Goal: Find specific page/section

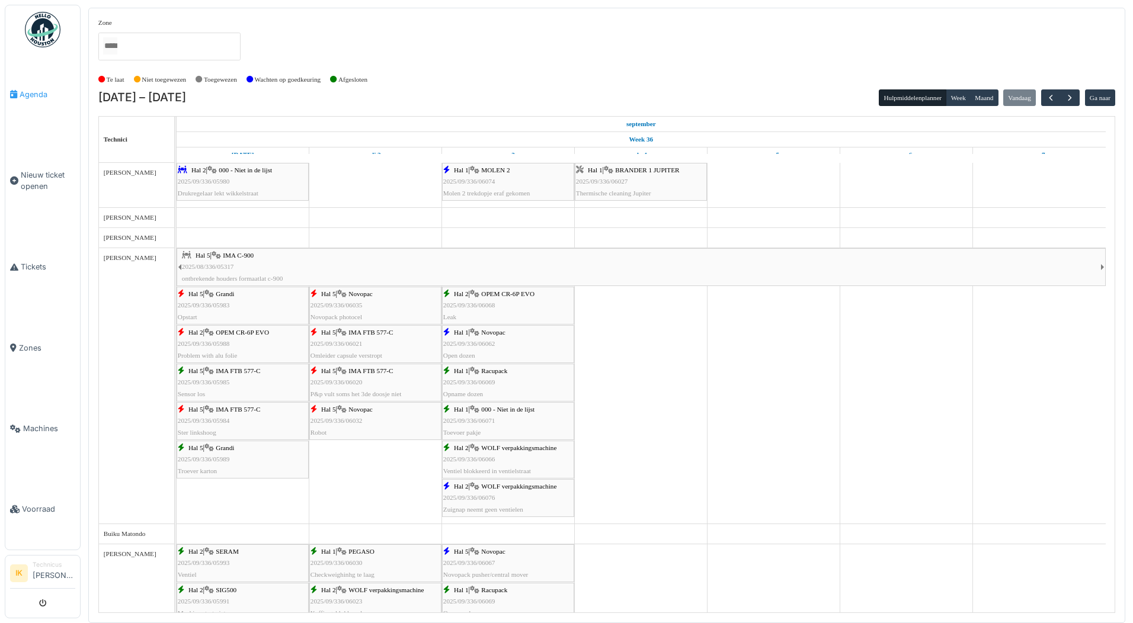
click at [39, 94] on span "Agenda" at bounding box center [48, 94] width 56 height 11
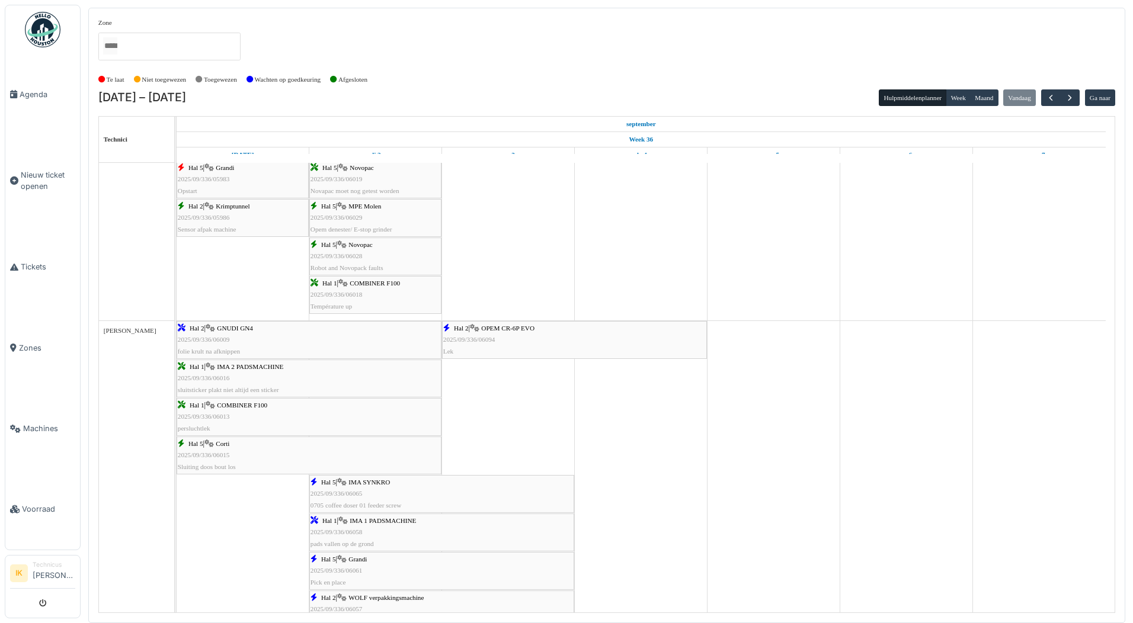
scroll to position [484, 0]
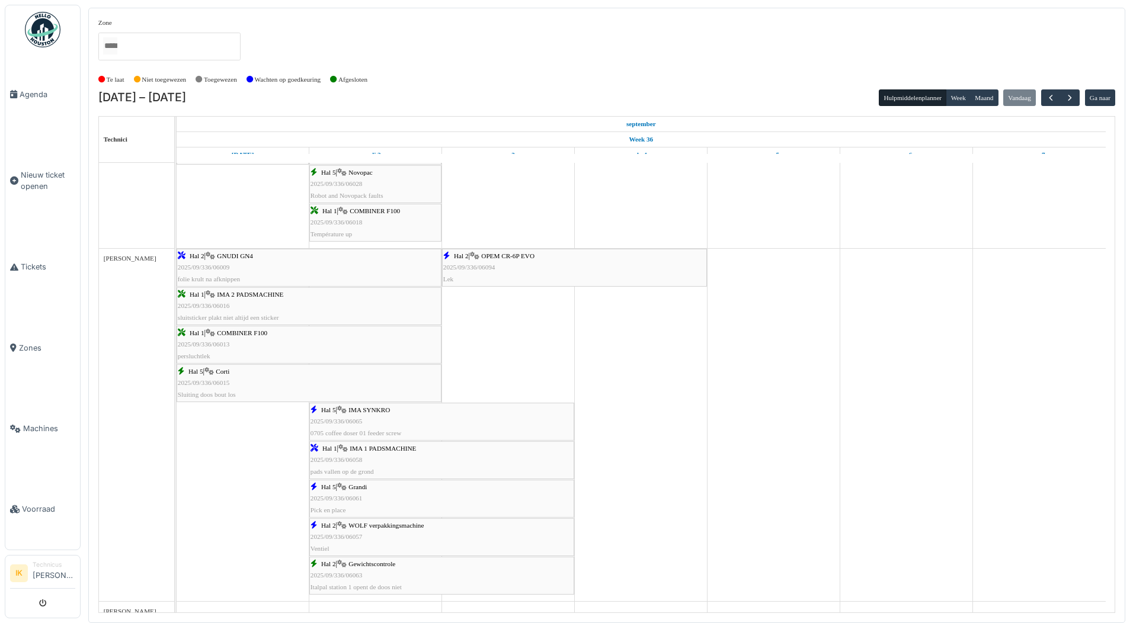
click at [495, 270] on span "2025/09/336/06094" at bounding box center [469, 267] width 52 height 7
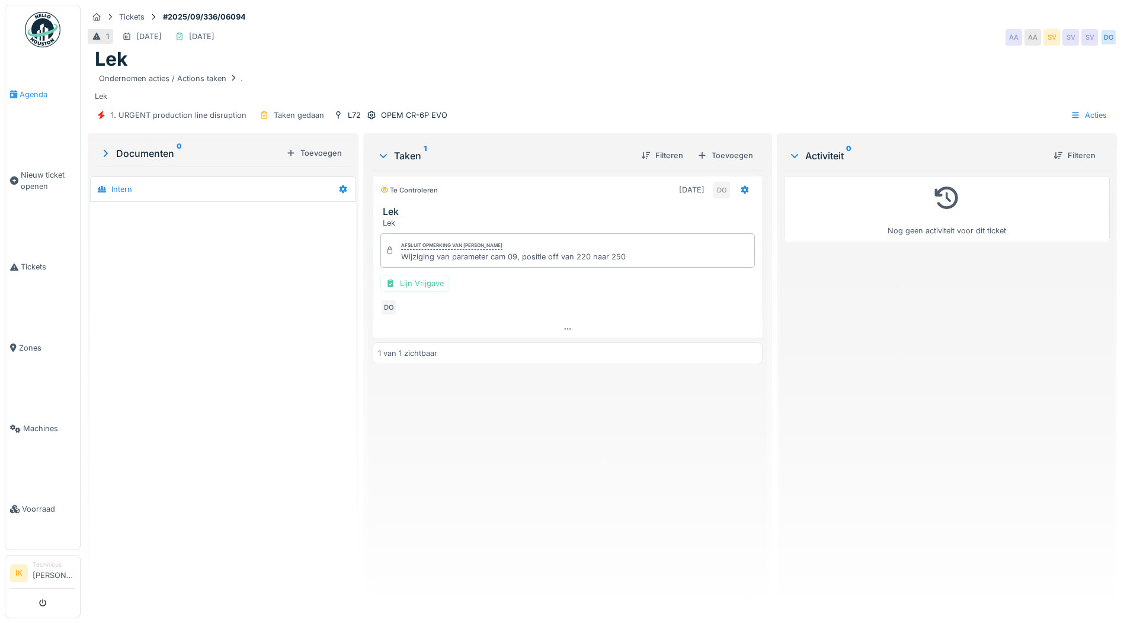
click at [30, 96] on span "Agenda" at bounding box center [48, 94] width 56 height 11
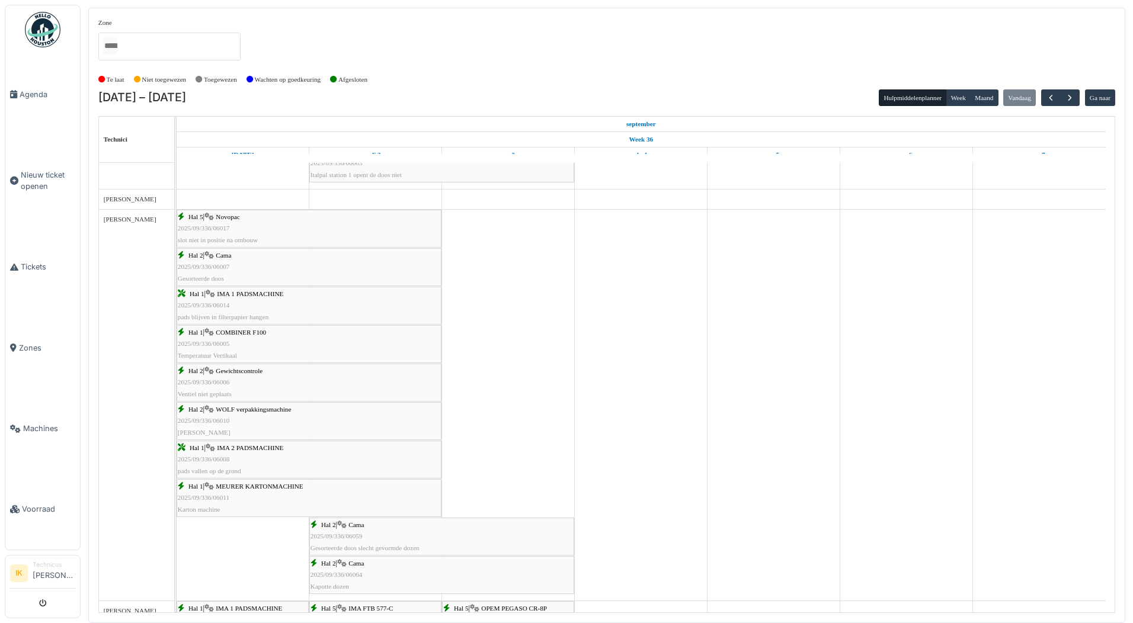
scroll to position [980, 0]
